Goal: Task Accomplishment & Management: Use online tool/utility

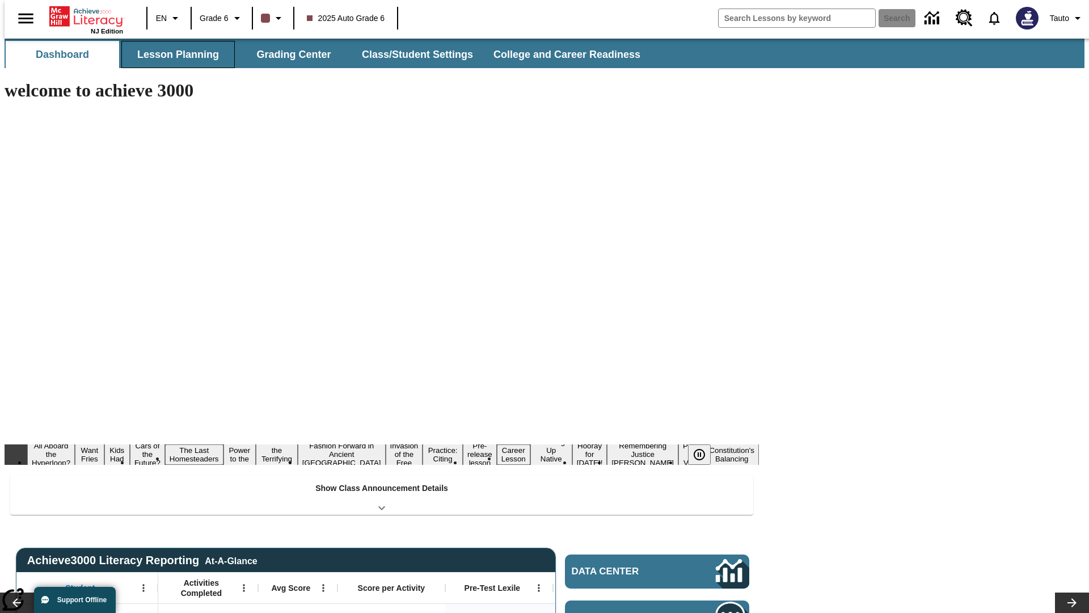
click at [174, 54] on button "Lesson Planning" at bounding box center [177, 54] width 113 height 27
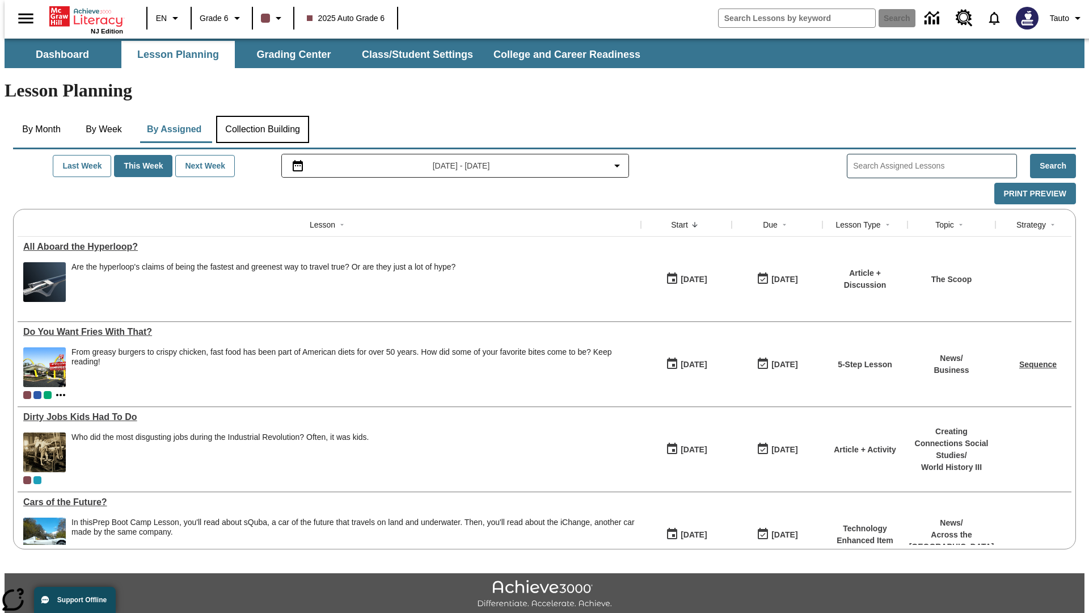
click at [262, 116] on button "Collection Building" at bounding box center [262, 129] width 93 height 27
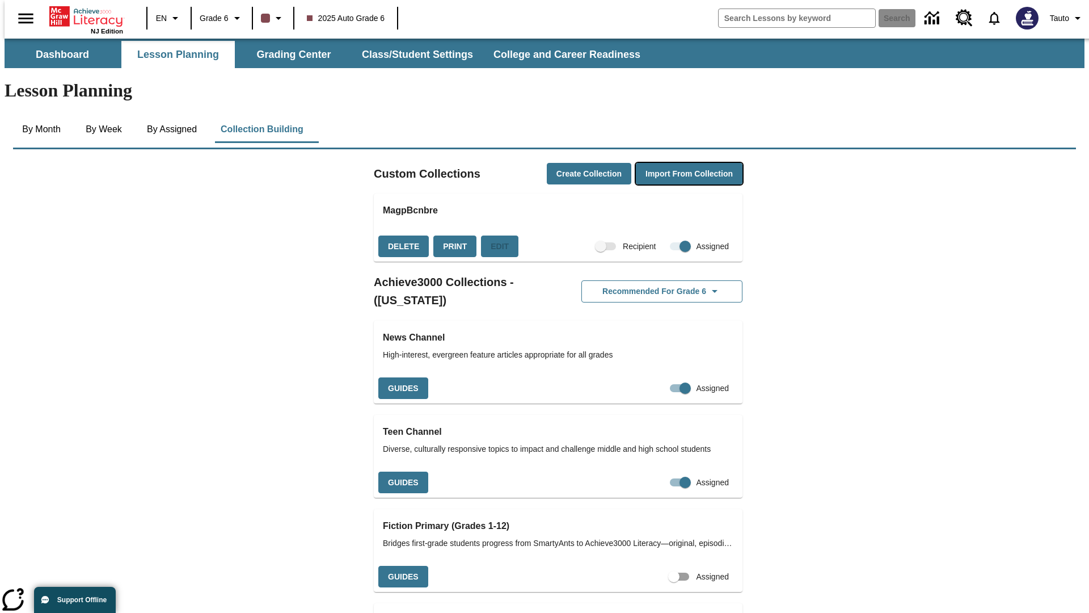
click at [669, 163] on button "Import from Collection" at bounding box center [689, 174] width 107 height 22
